Goal: Information Seeking & Learning: Learn about a topic

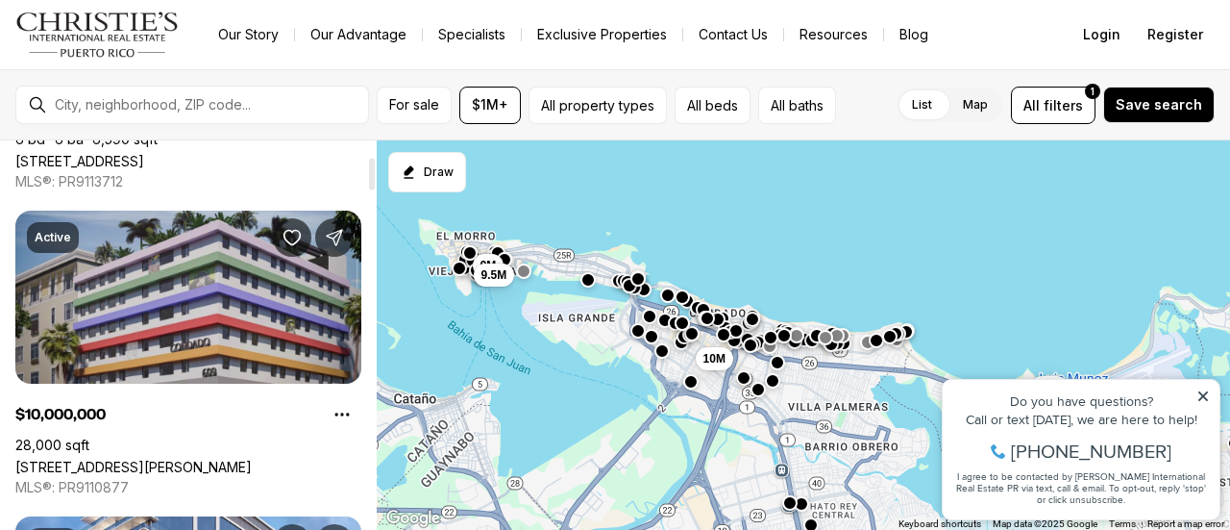
scroll to position [192, 0]
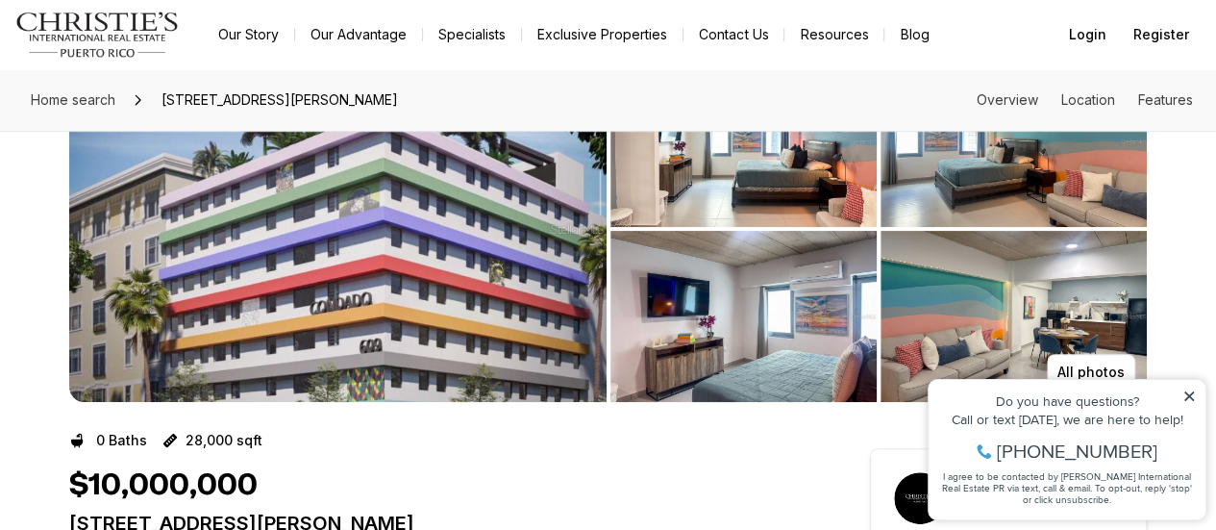
scroll to position [192, 0]
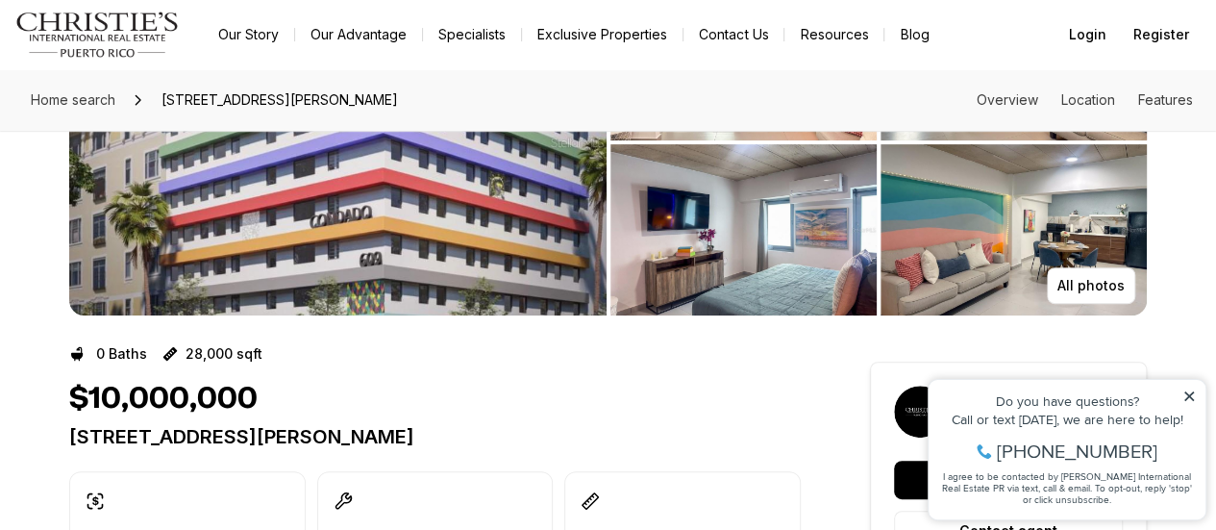
click at [1188, 400] on icon at bounding box center [1188, 395] width 13 height 13
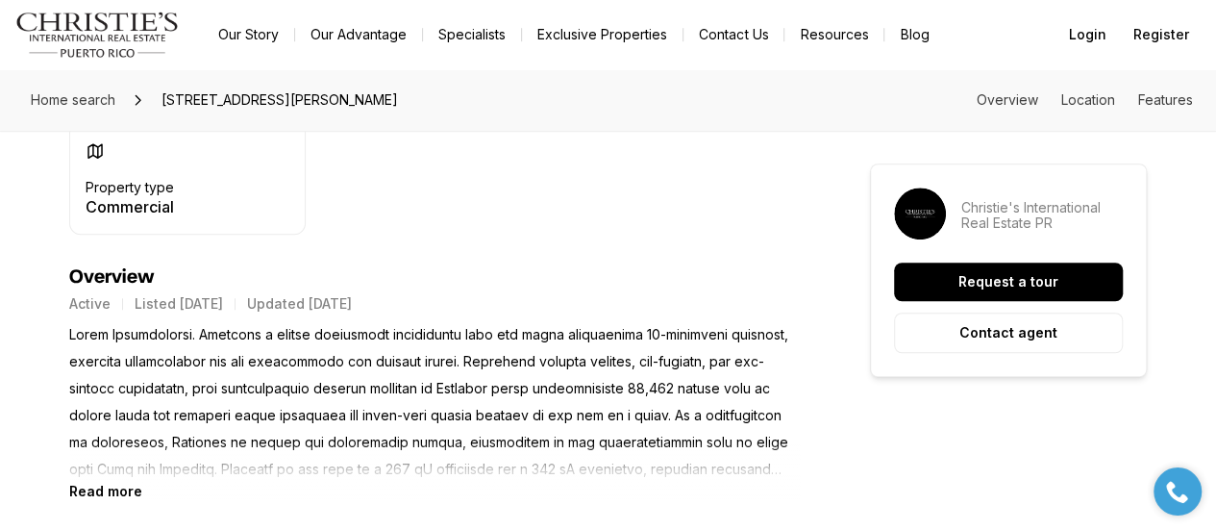
scroll to position [673, 0]
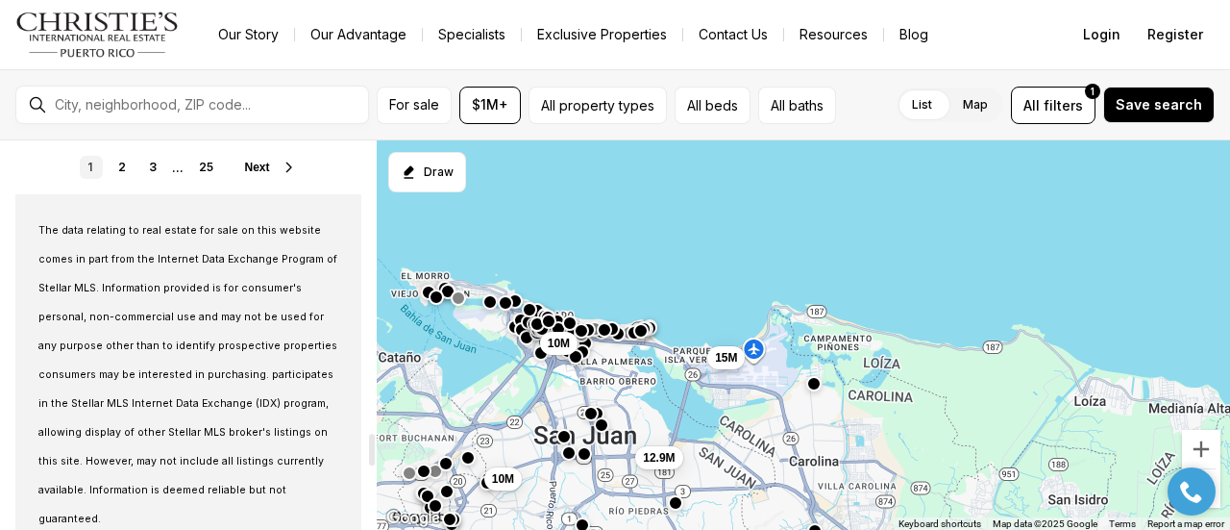
scroll to position [3255, 0]
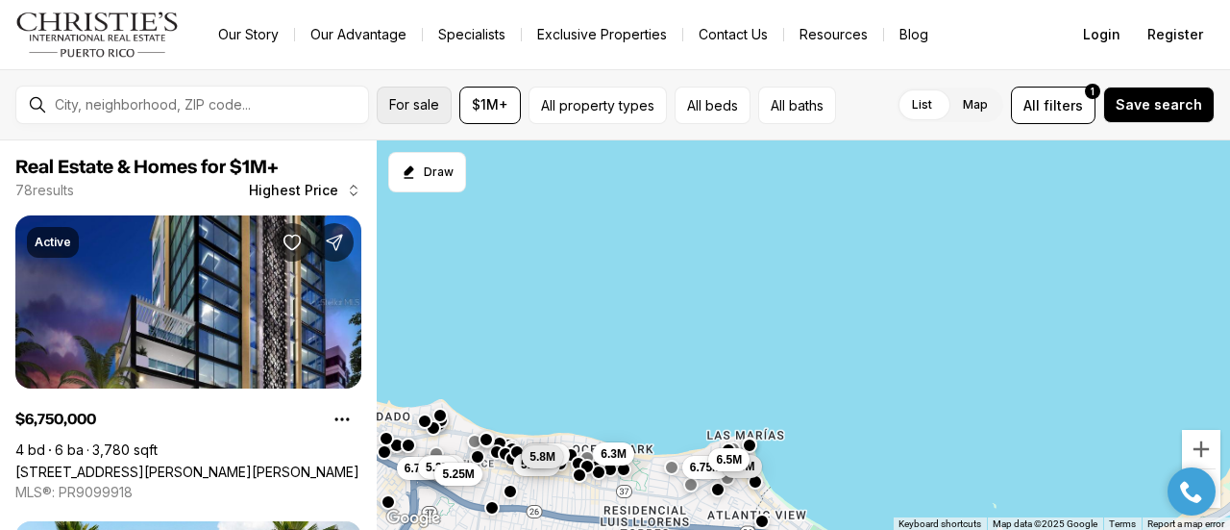
click at [403, 101] on span "For sale" at bounding box center [414, 104] width 50 height 15
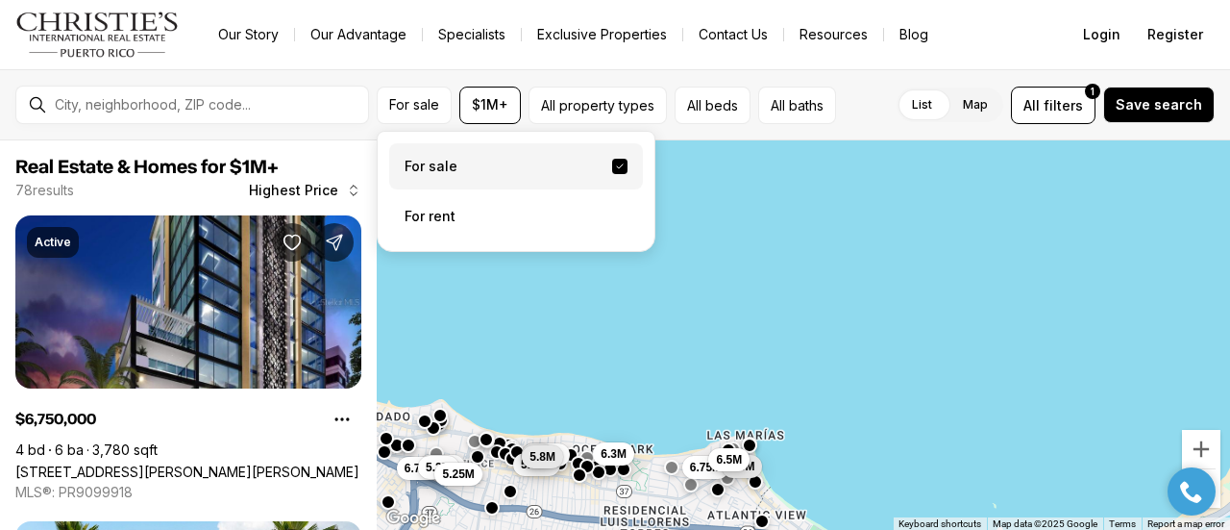
click at [433, 168] on label "For sale" at bounding box center [516, 166] width 254 height 46
click at [612, 168] on button "For sale" at bounding box center [619, 166] width 15 height 15
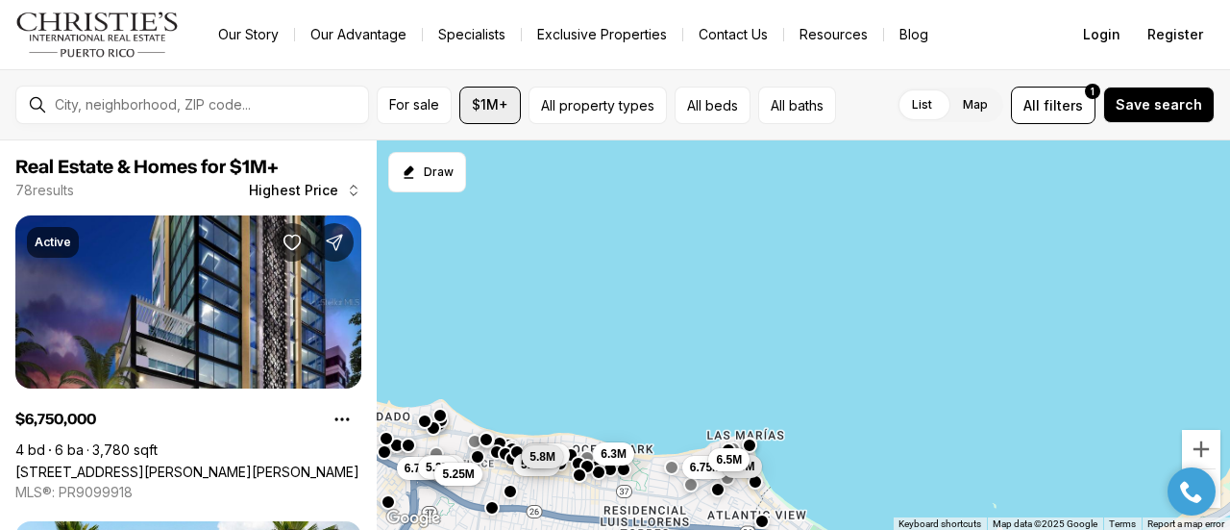
click at [478, 103] on span "$1M+" at bounding box center [490, 104] width 37 height 15
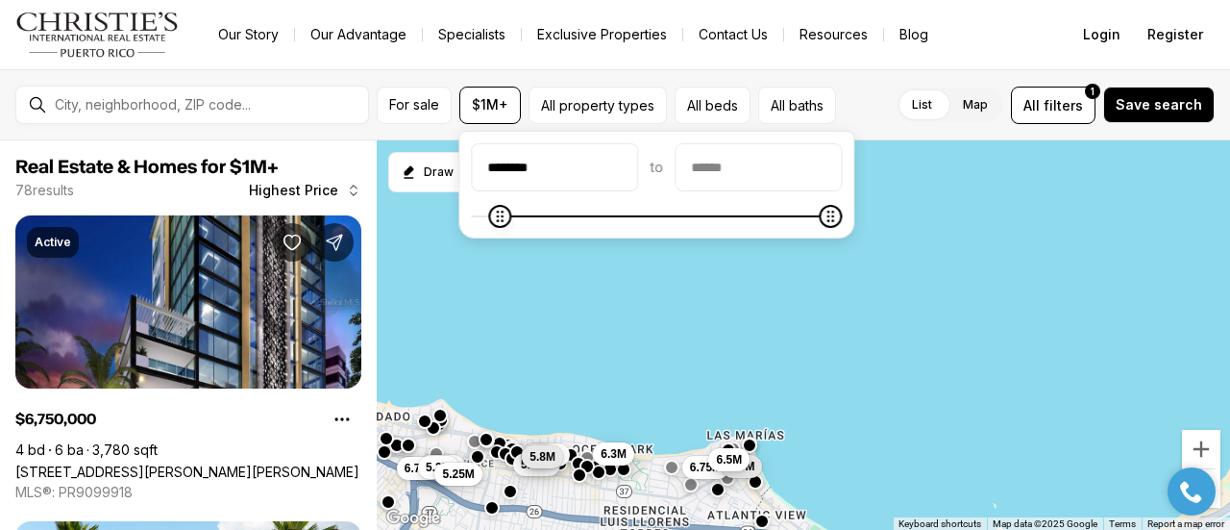
type input "********"
click at [475, 216] on icon "Minimum" at bounding box center [482, 216] width 15 height 15
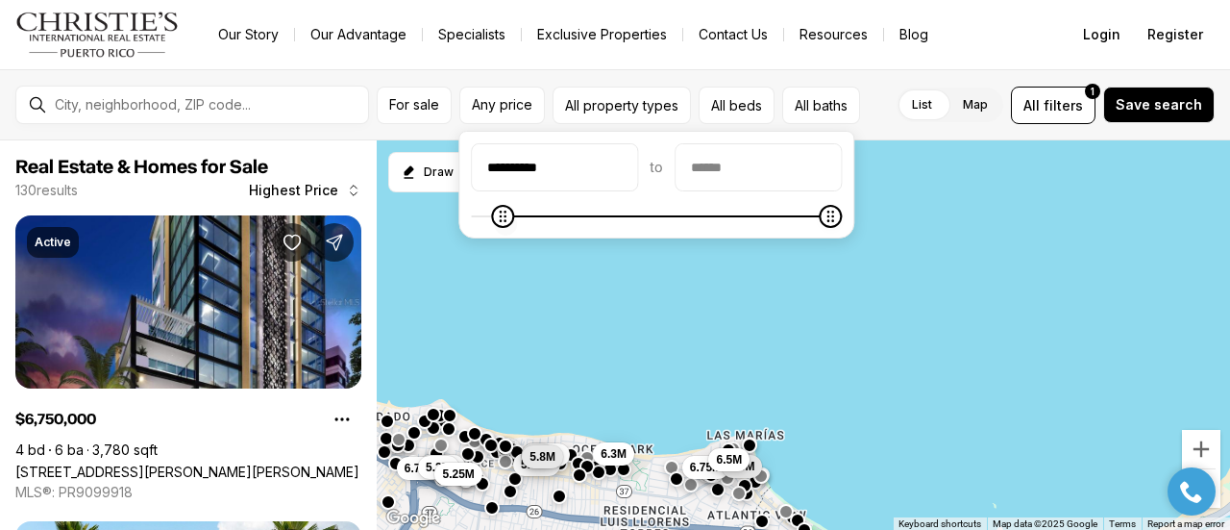
click at [496, 218] on icon "Minimum" at bounding box center [503, 216] width 15 height 15
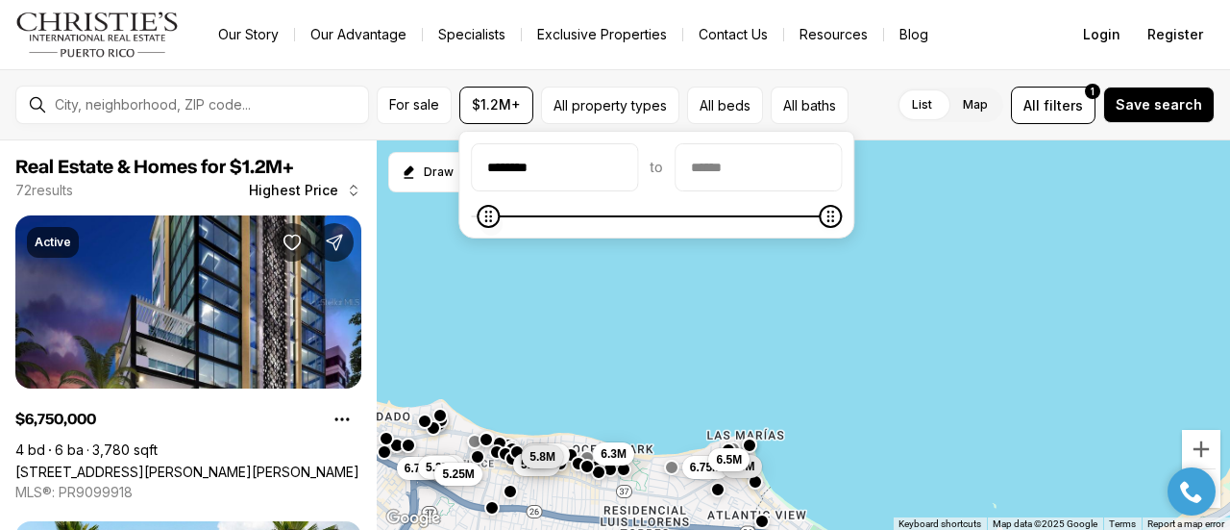
type input "********"
click at [477, 218] on span "Minimum" at bounding box center [488, 216] width 23 height 23
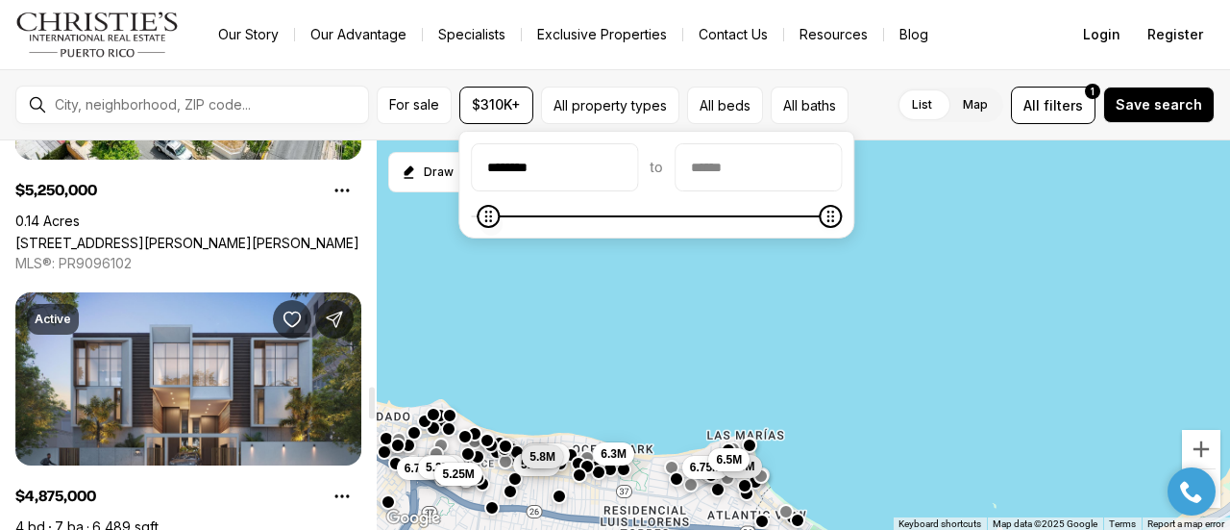
scroll to position [1923, 0]
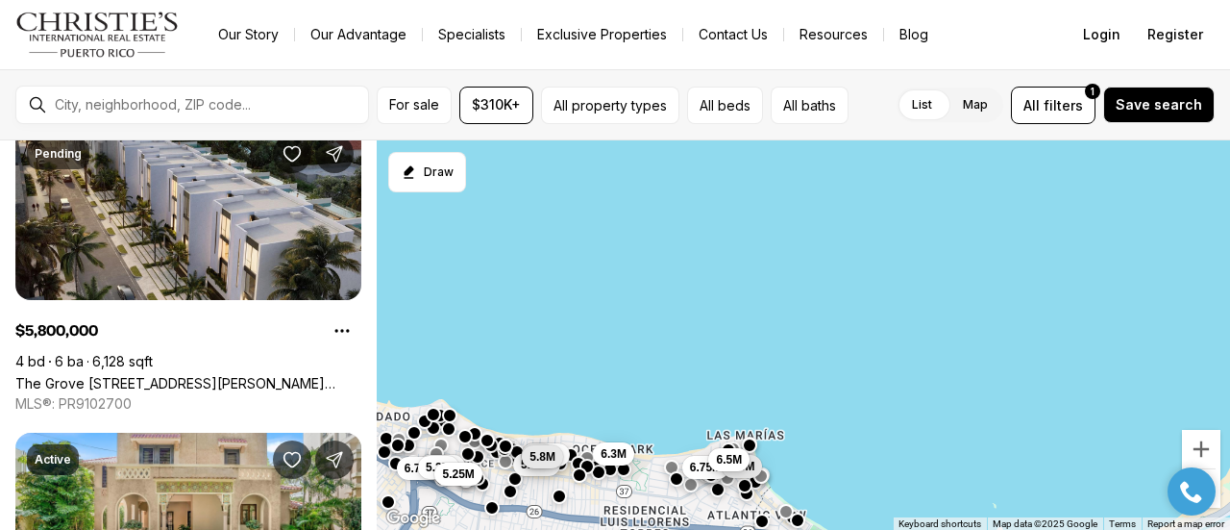
click at [698, 336] on div "6.75M 4.5M 6.5M 5.59M 4.88M 6.75M 5.3M 5.25M 5.88M 6M 6.3M 5.8M" at bounding box center [804, 335] width 854 height 390
click at [415, 112] on button "For sale" at bounding box center [414, 105] width 75 height 37
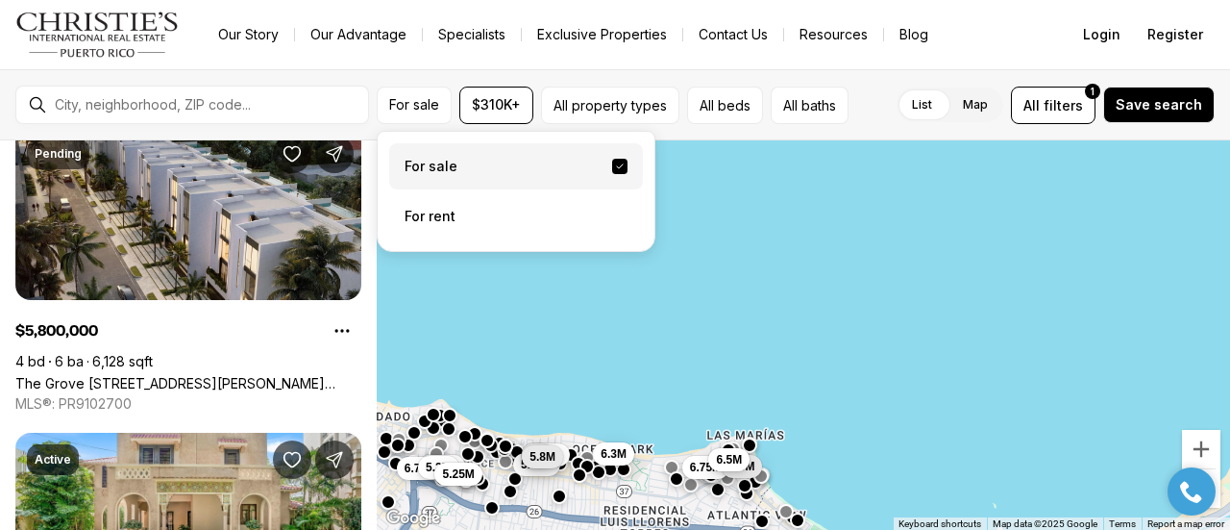
click at [450, 164] on label "For sale" at bounding box center [516, 166] width 254 height 46
click at [612, 164] on button "For sale" at bounding box center [619, 166] width 15 height 15
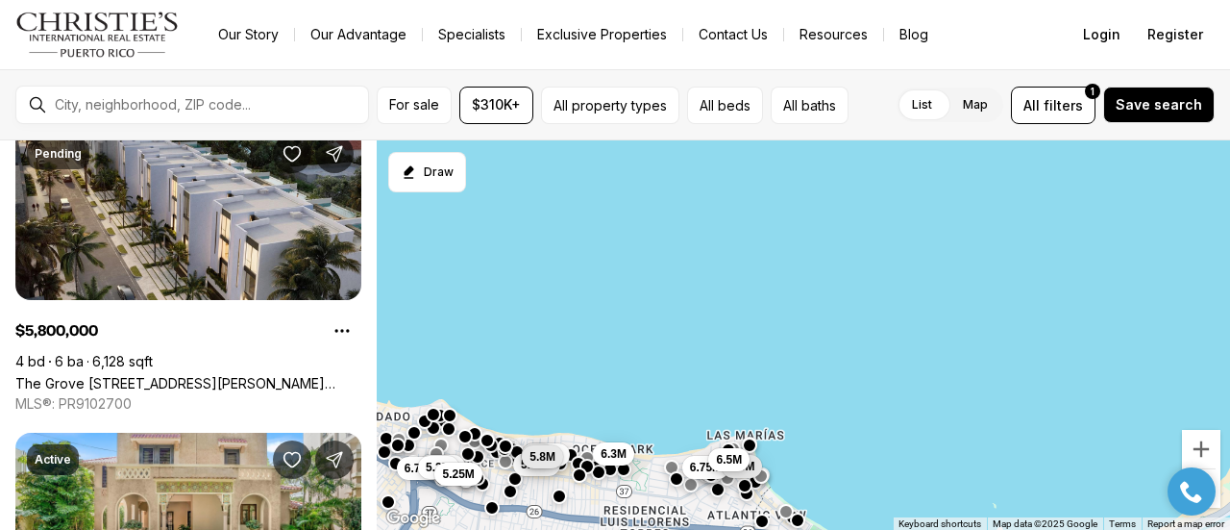
click at [858, 273] on div "6.75M 4.5M 6.5M 5.59M 4.88M 6.75M 5.3M 5.25M 5.88M 6M 6.3M 5.8M" at bounding box center [804, 335] width 854 height 390
click at [160, 81] on div "For sale $310K+ All property types All beds All baths List Map List Map All fil…" at bounding box center [615, 104] width 1230 height 71
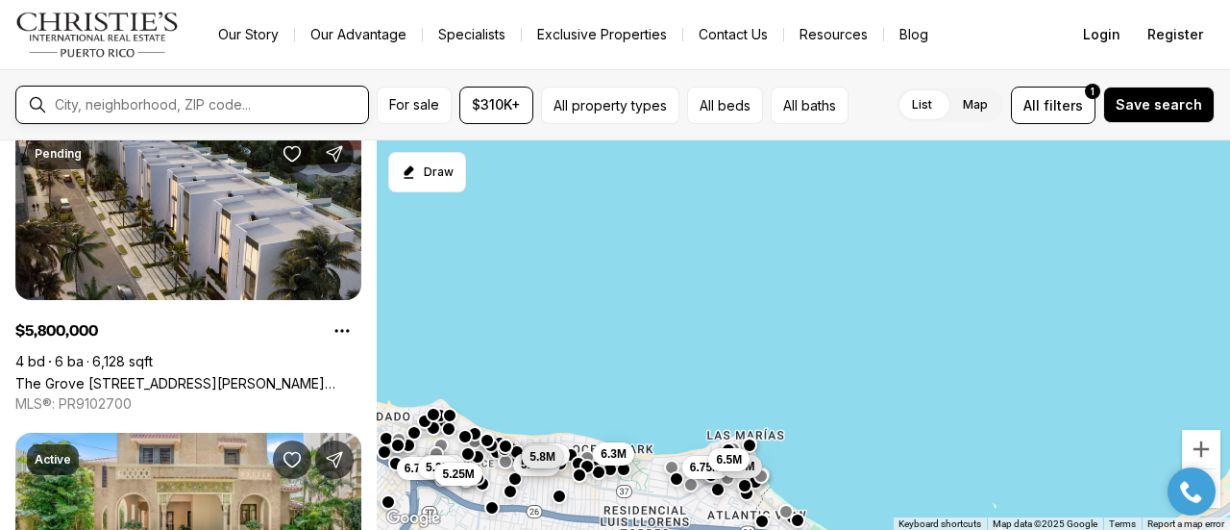
click at [167, 99] on input "text" at bounding box center [208, 104] width 306 height 17
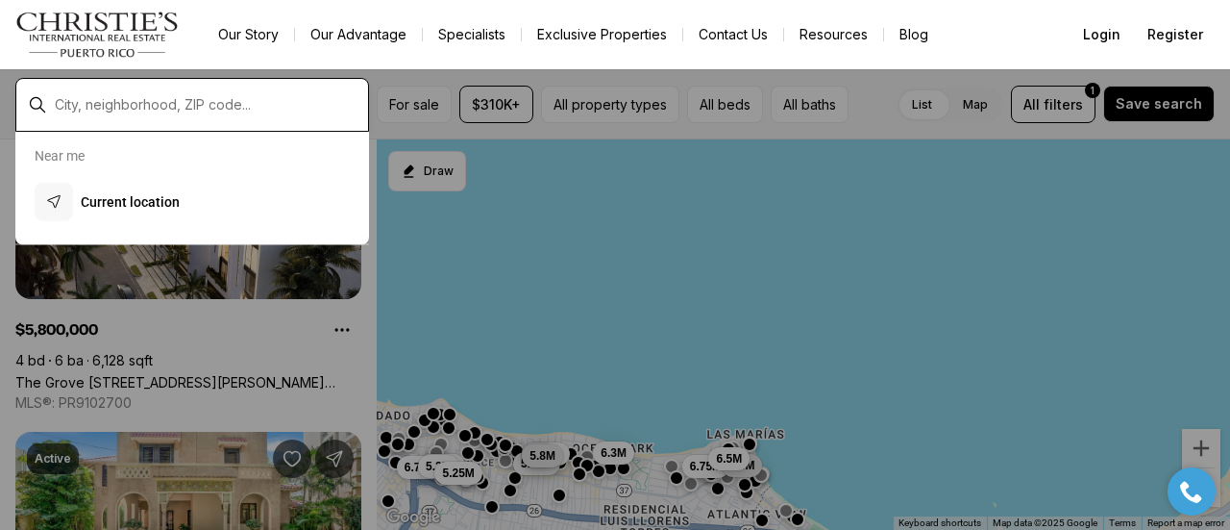
click at [167, 99] on input "text" at bounding box center [208, 104] width 306 height 17
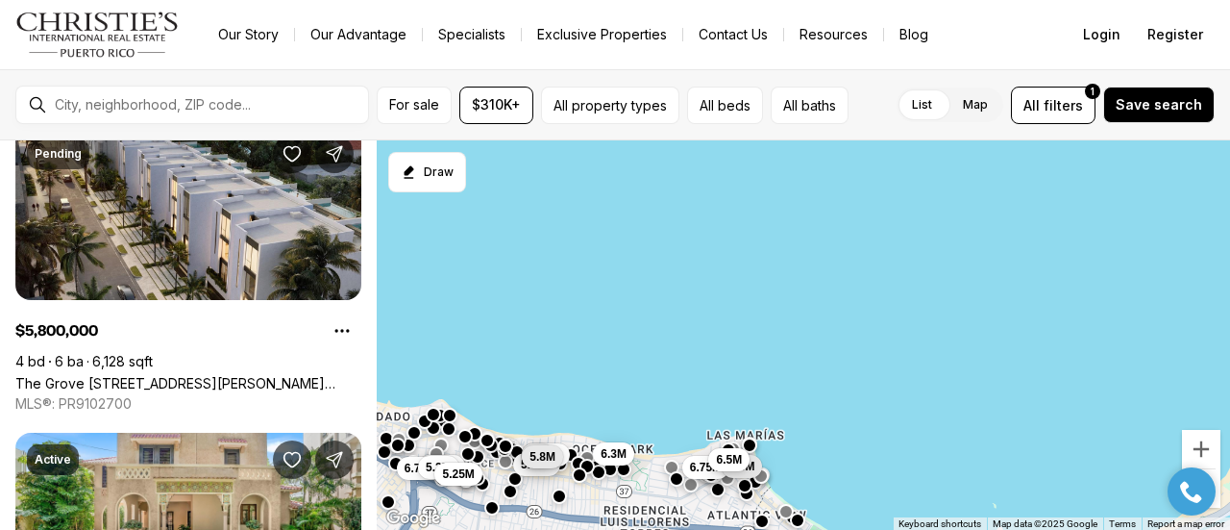
click at [941, 99] on label "List" at bounding box center [922, 104] width 51 height 35
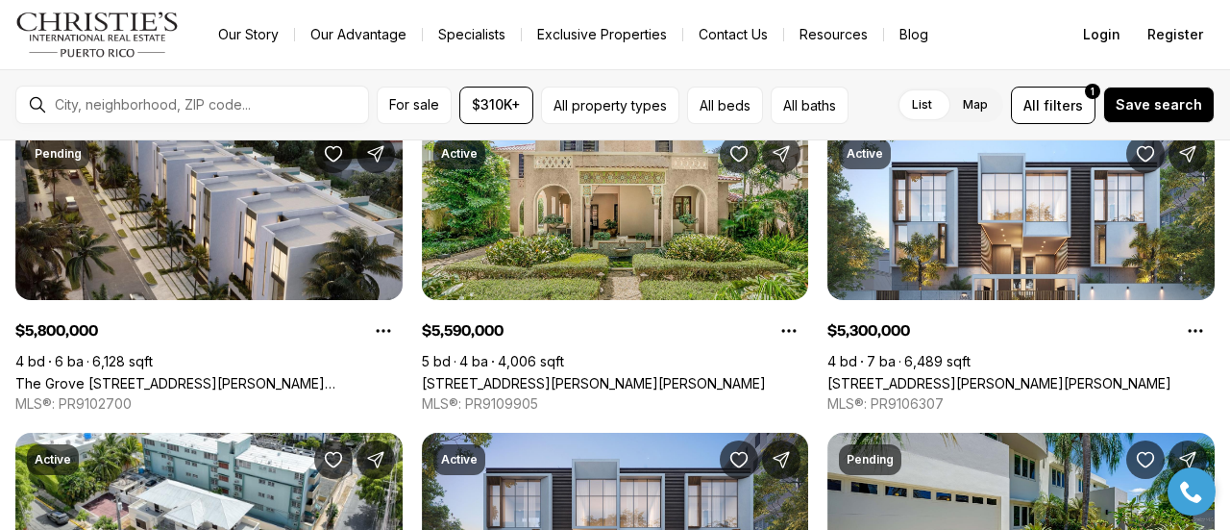
click at [998, 97] on label "Map" at bounding box center [976, 104] width 56 height 35
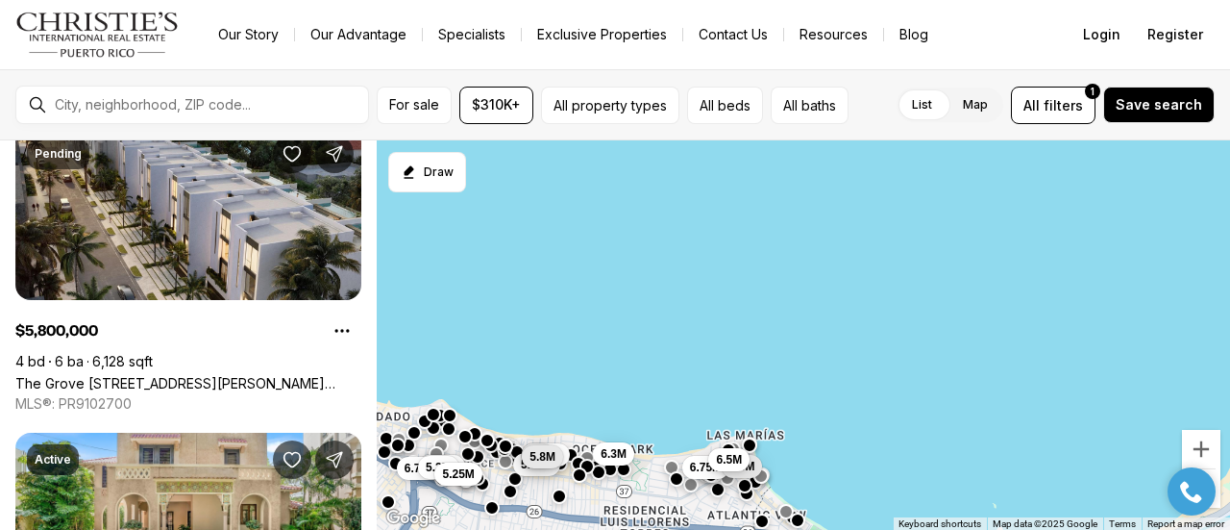
click at [934, 96] on label "List" at bounding box center [922, 104] width 51 height 35
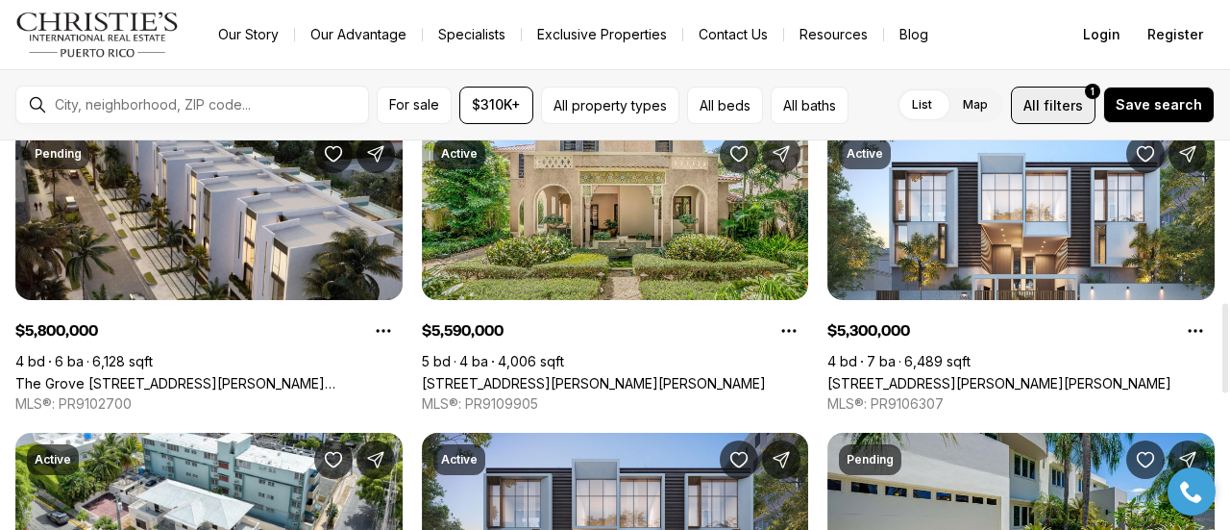
click at [1050, 107] on span "All filters 1" at bounding box center [1054, 105] width 60 height 20
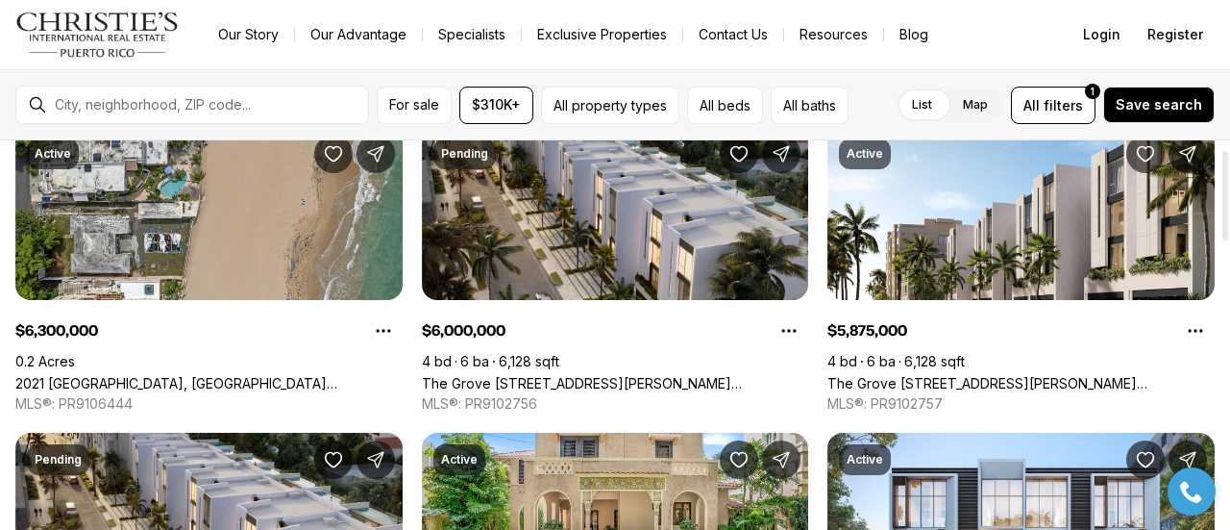
scroll to position [38, 0]
